Goal: Task Accomplishment & Management: Manage account settings

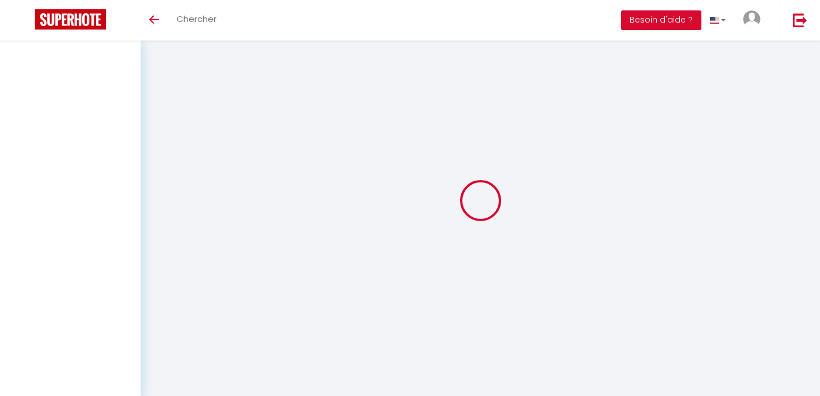
drag, startPoint x: 618, startPoint y: 261, endPoint x: 614, endPoint y: 217, distance: 43.6
click at [614, 217] on div at bounding box center [481, 200] width 652 height 292
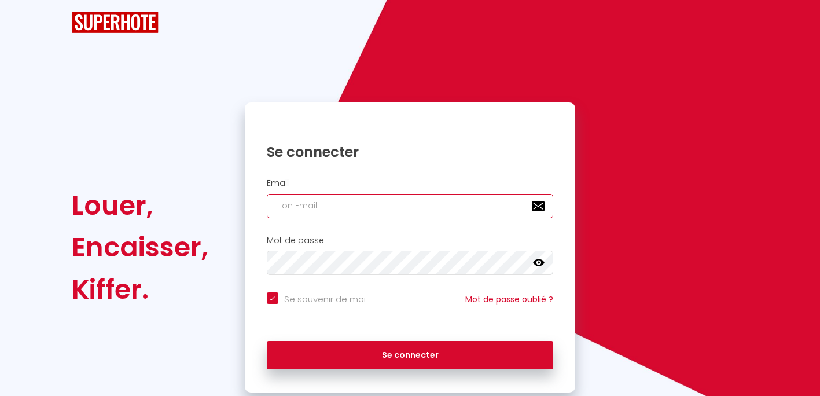
checkbox input "true"
click at [383, 192] on div "Email" at bounding box center [410, 198] width 316 height 40
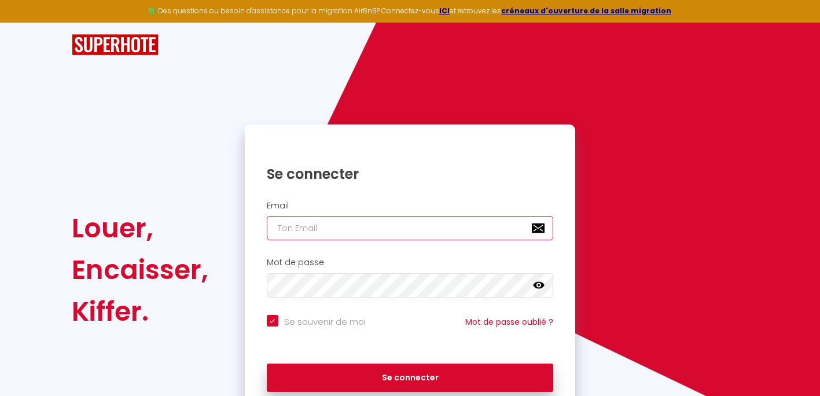
type input "ds.locations@hotmail.com"
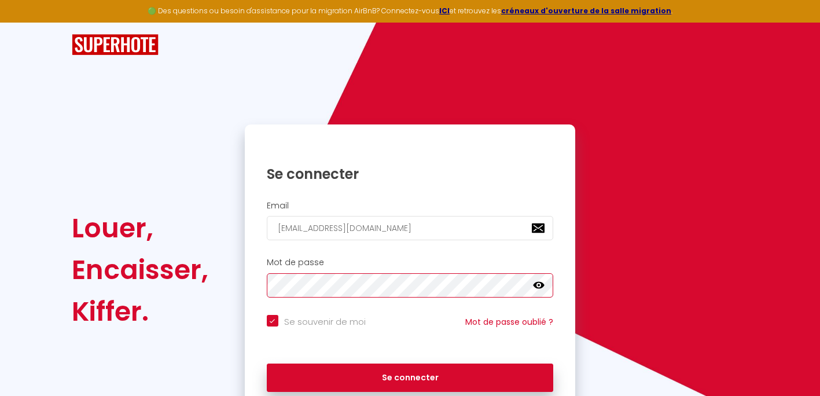
click at [267, 364] on button "Se connecter" at bounding box center [410, 378] width 287 height 29
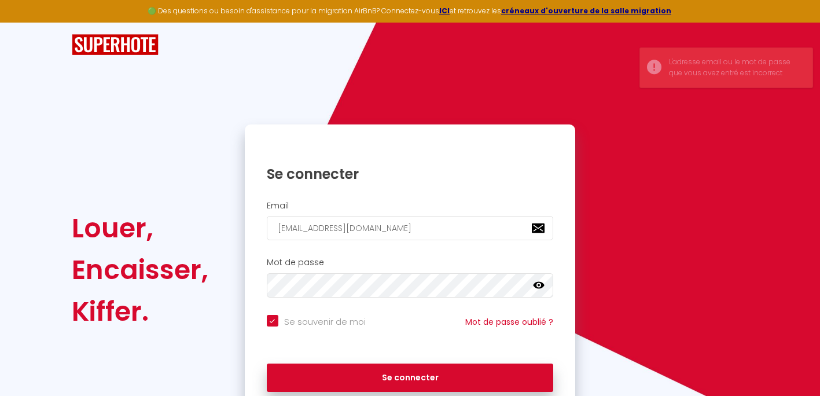
click at [0, 395] on nordpass-portal at bounding box center [0, 396] width 0 height 0
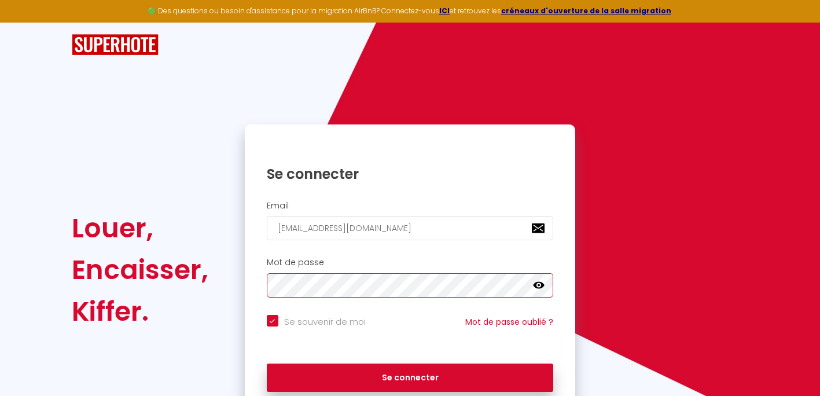
click at [267, 364] on button "Se connecter" at bounding box center [410, 378] width 287 height 29
checkbox input "true"
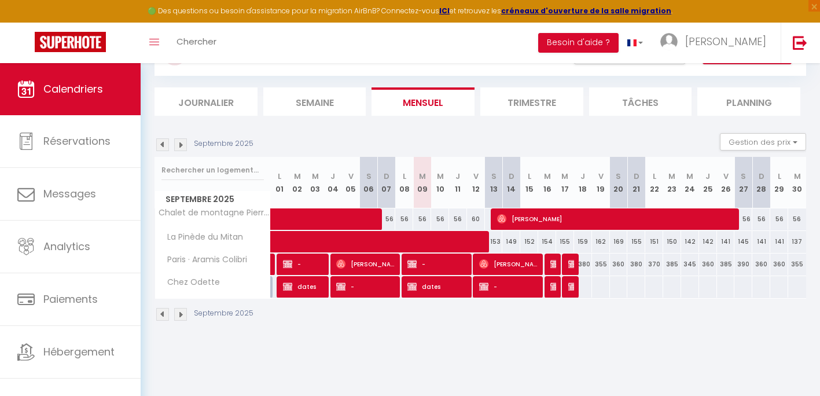
scroll to position [63, 0]
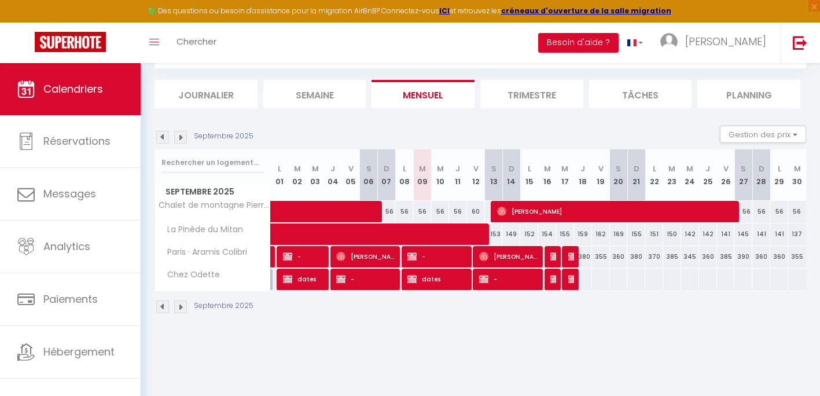
click at [530, 90] on li "Trimestre" at bounding box center [532, 94] width 103 height 28
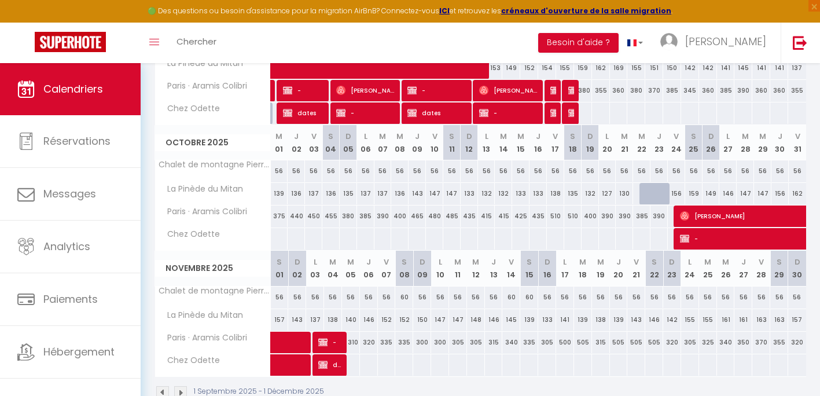
scroll to position [237, 0]
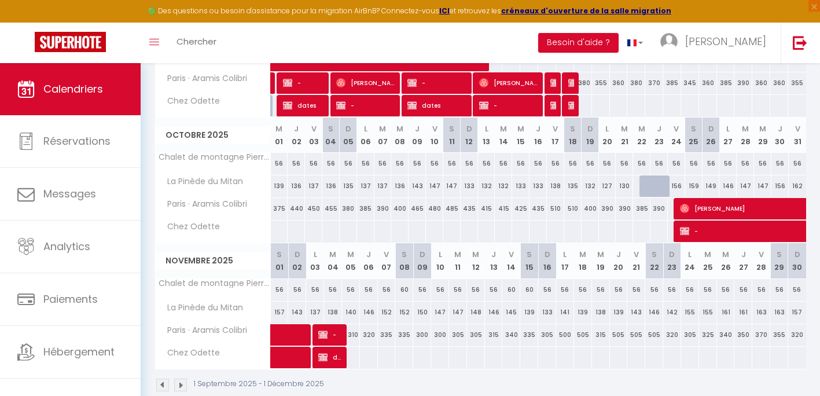
click at [646, 184] on div at bounding box center [648, 186] width 17 height 22
type input "132"
select select "1"
type input "Mer 22 Octobre 2025"
type input "Jeu 23 Octobre 2025"
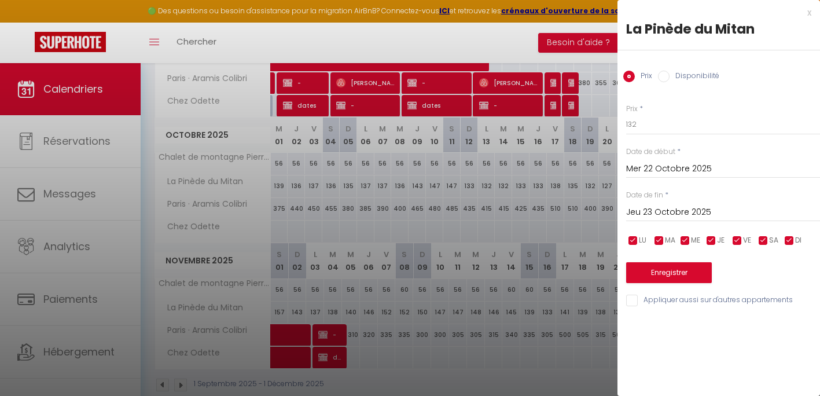
click at [670, 76] on label "Disponibilité" at bounding box center [695, 77] width 50 height 13
click at [669, 76] on input "Disponibilité" at bounding box center [664, 77] width 12 height 12
radio input "true"
radio input "false"
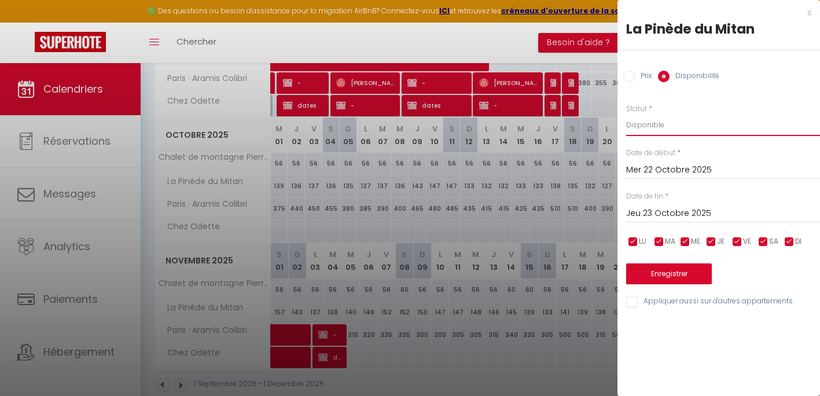
click at [676, 120] on select "Disponible Indisponible" at bounding box center [724, 125] width 194 height 22
select select "0"
click at [627, 114] on select "Disponible Indisponible" at bounding box center [724, 125] width 194 height 22
click at [665, 210] on input "Jeu 23 Octobre 2025" at bounding box center [724, 213] width 194 height 15
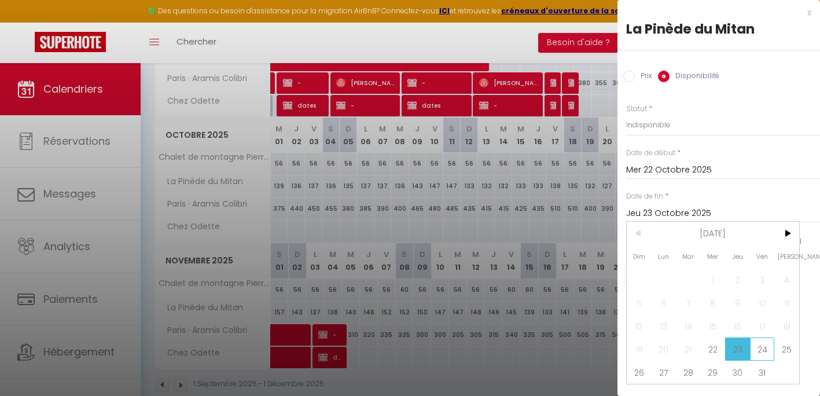
click at [760, 347] on span "24" at bounding box center [762, 349] width 25 height 23
type input "Ven 24 Octobre 2025"
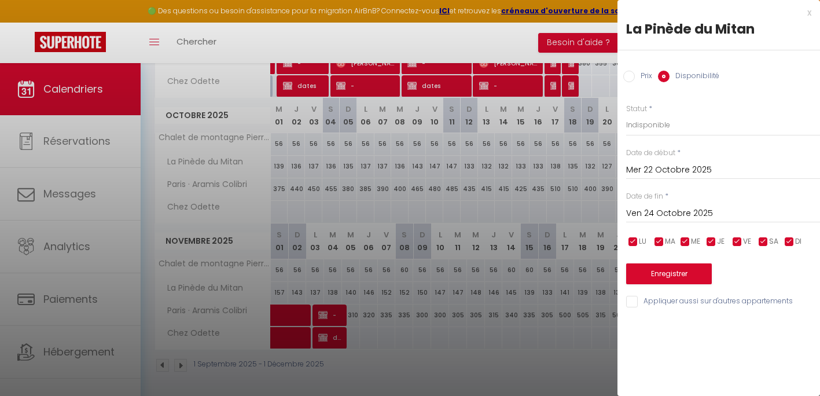
scroll to position [258, 0]
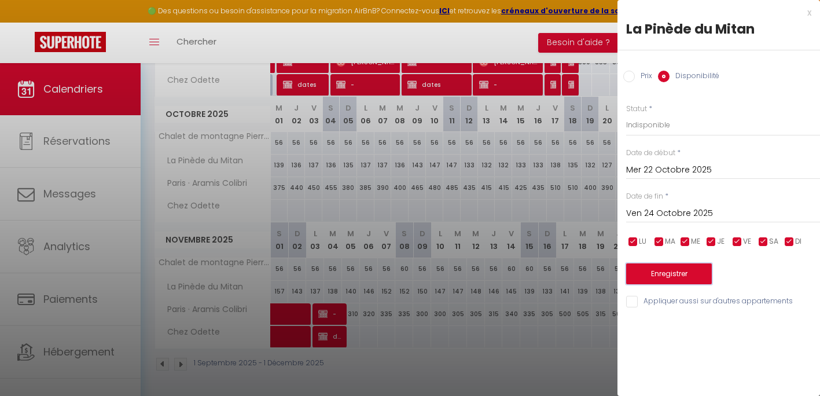
click at [687, 270] on button "Enregistrer" at bounding box center [670, 273] width 86 height 21
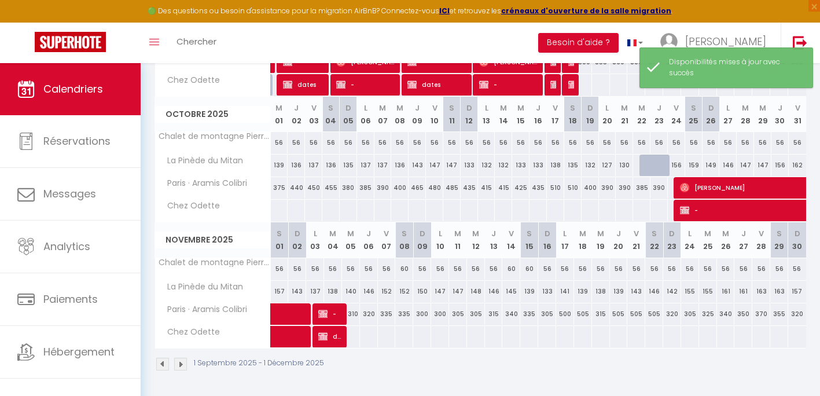
click at [643, 167] on div at bounding box center [648, 166] width 17 height 22
select select "1"
type input "Mer 22 Octobre 2025"
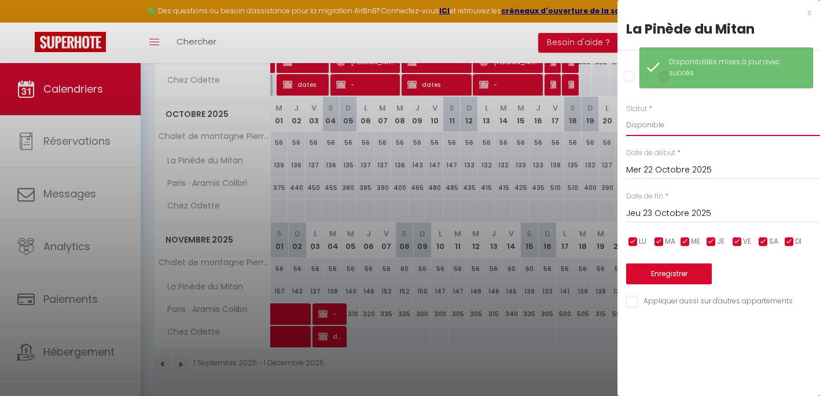
click at [682, 130] on select "Disponible Indisponible" at bounding box center [724, 125] width 194 height 22
click at [627, 114] on select "Disponible Indisponible" at bounding box center [724, 125] width 194 height 22
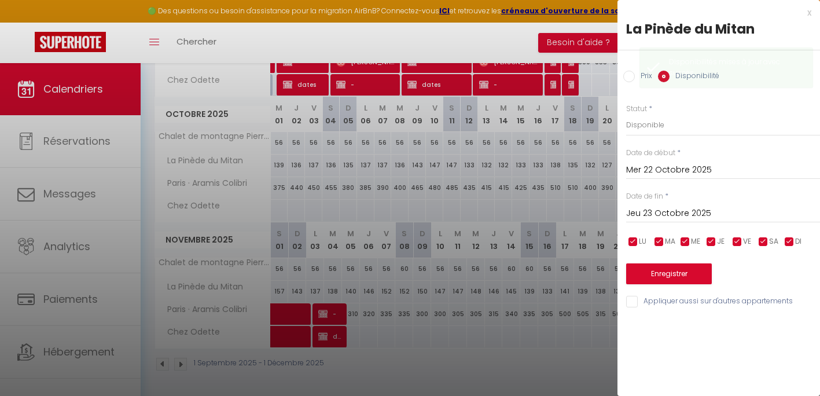
click at [692, 214] on input "Jeu 23 Octobre 2025" at bounding box center [724, 213] width 194 height 15
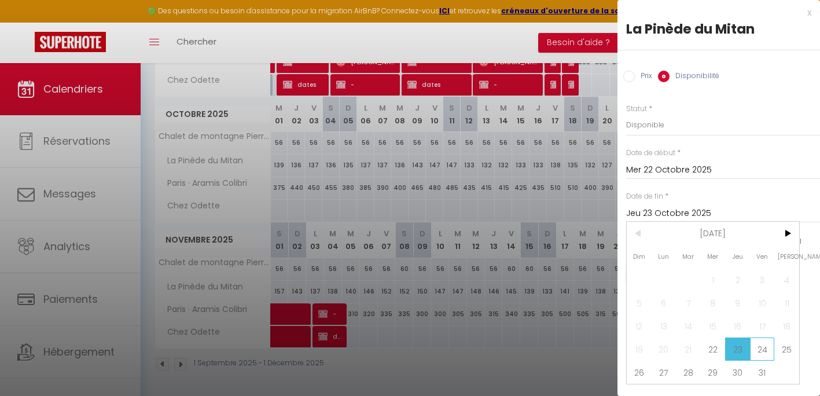
click at [761, 346] on span "24" at bounding box center [762, 349] width 25 height 23
type input "Ven 24 Octobre 2025"
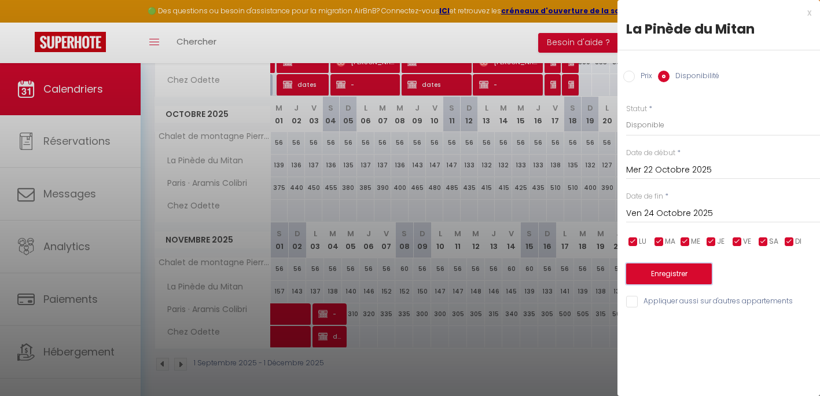
click at [686, 275] on button "Enregistrer" at bounding box center [670, 273] width 86 height 21
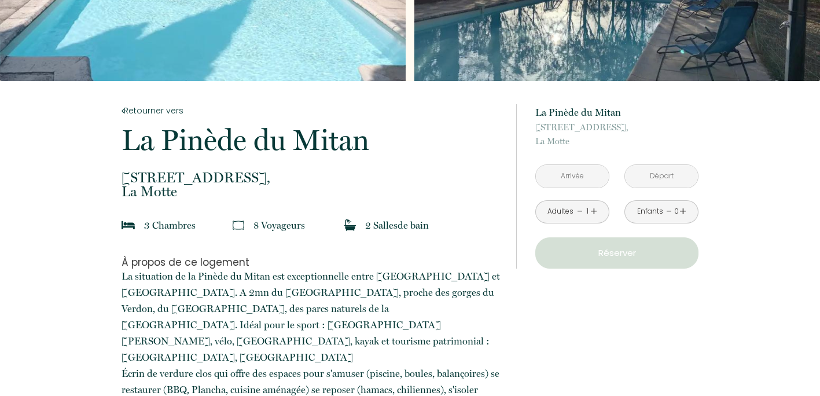
scroll to position [116, 0]
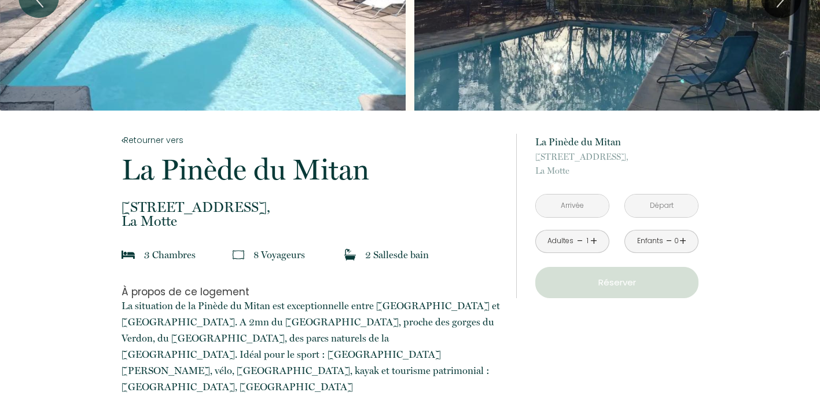
click at [581, 207] on input "text" at bounding box center [572, 206] width 73 height 23
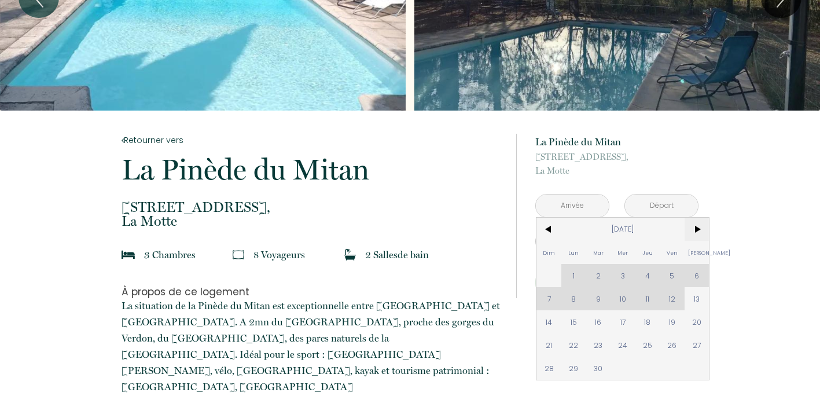
click at [702, 225] on span ">" at bounding box center [697, 229] width 25 height 23
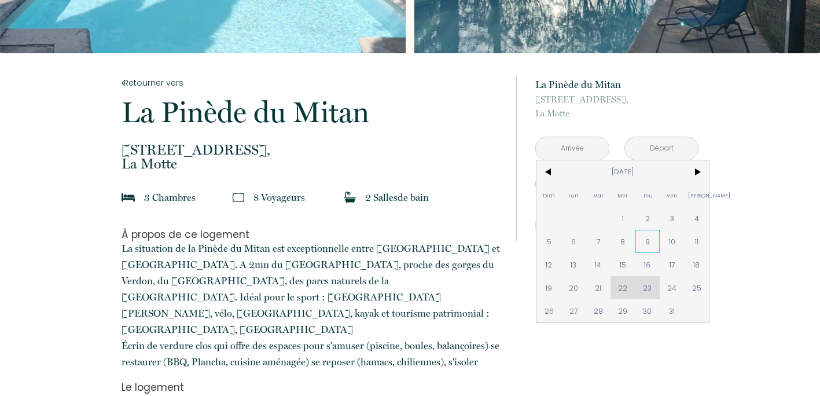
scroll to position [174, 0]
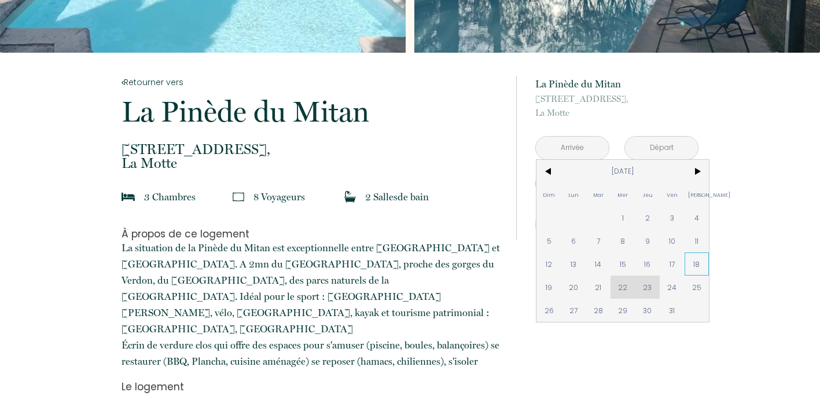
click at [703, 261] on span "18" at bounding box center [697, 263] width 25 height 23
type input "[DATE]"
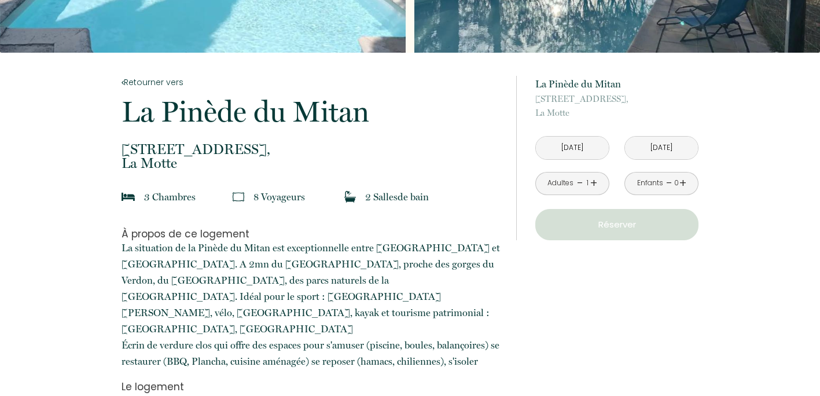
click at [672, 145] on input "[DATE]" at bounding box center [661, 148] width 73 height 23
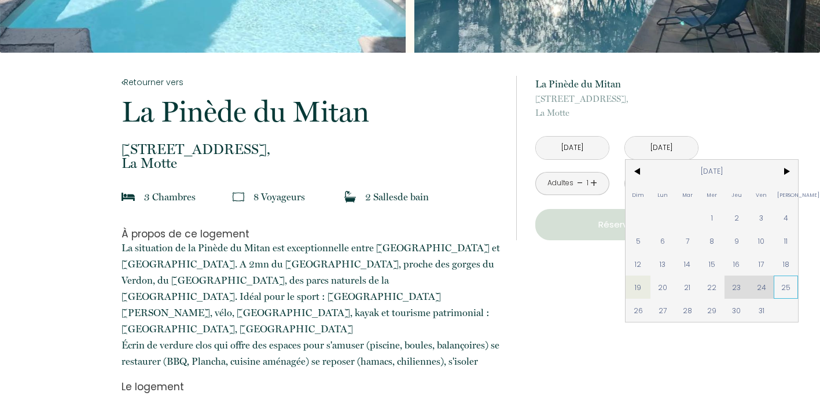
click at [780, 285] on span "25" at bounding box center [786, 287] width 25 height 23
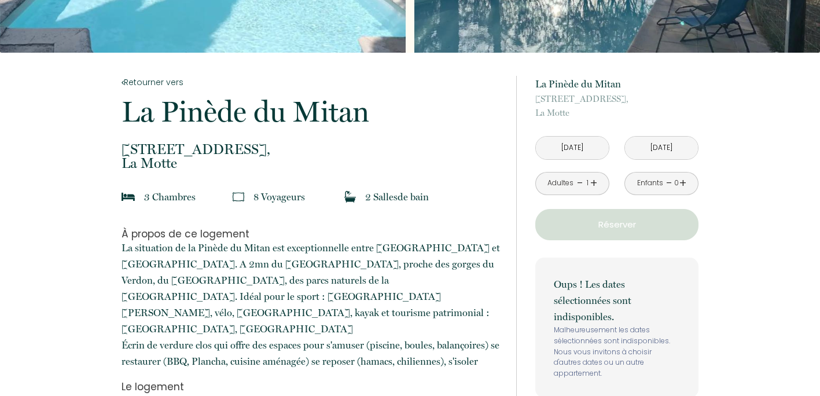
type input "[DATE]"
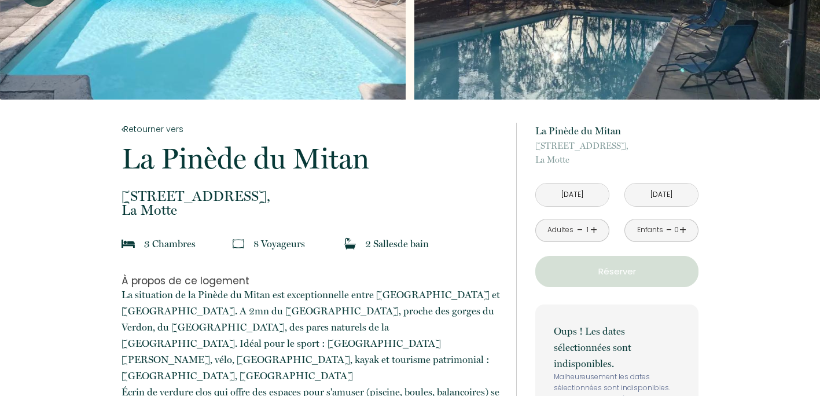
scroll to position [116, 0]
